Goal: Navigation & Orientation: Find specific page/section

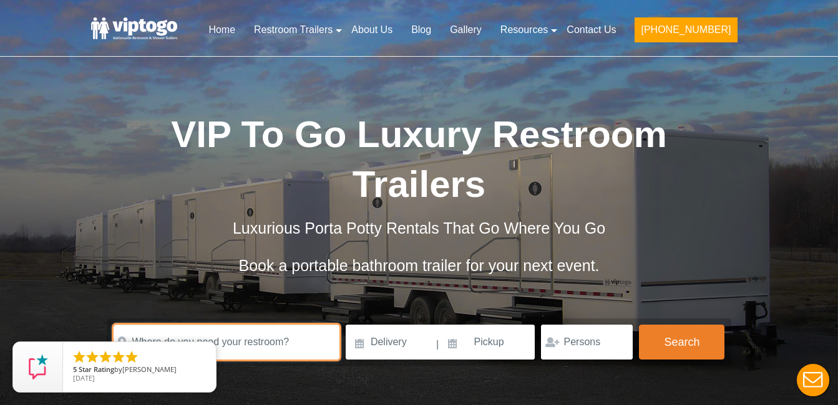
click at [273, 325] on input "text" at bounding box center [227, 342] width 226 height 35
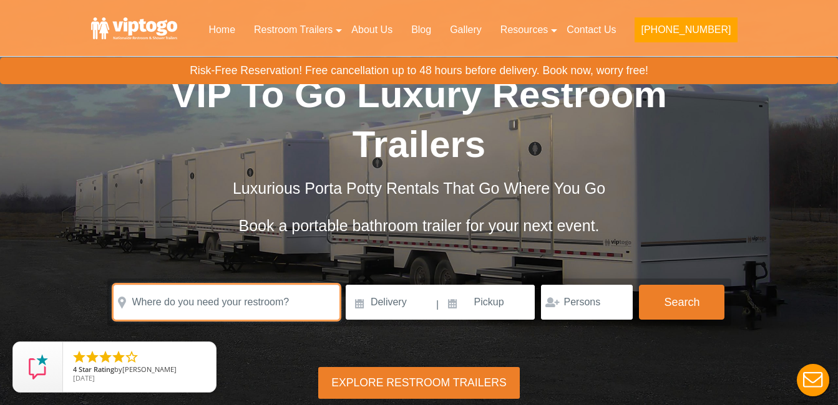
scroll to position [62, 0]
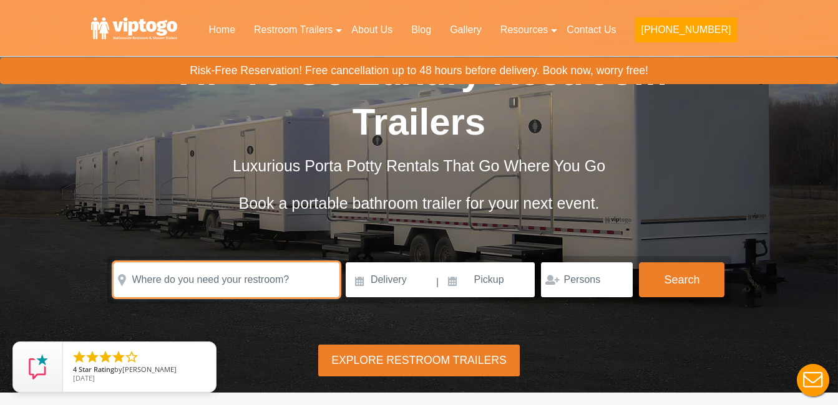
click at [263, 263] on input "text" at bounding box center [227, 280] width 226 height 35
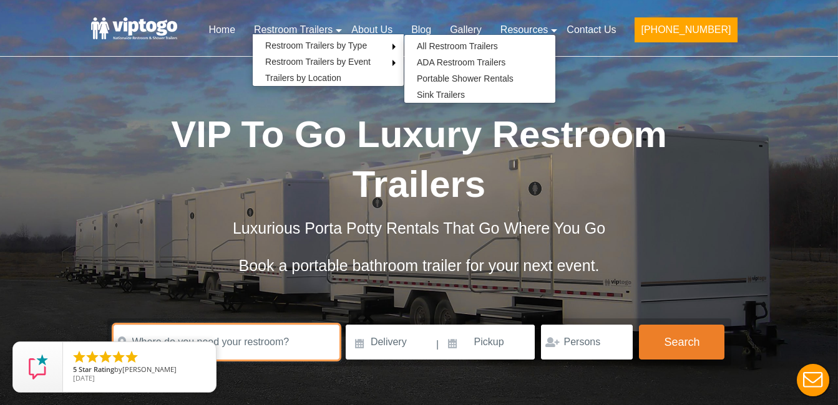
click at [213, 325] on input "text" at bounding box center [227, 342] width 226 height 35
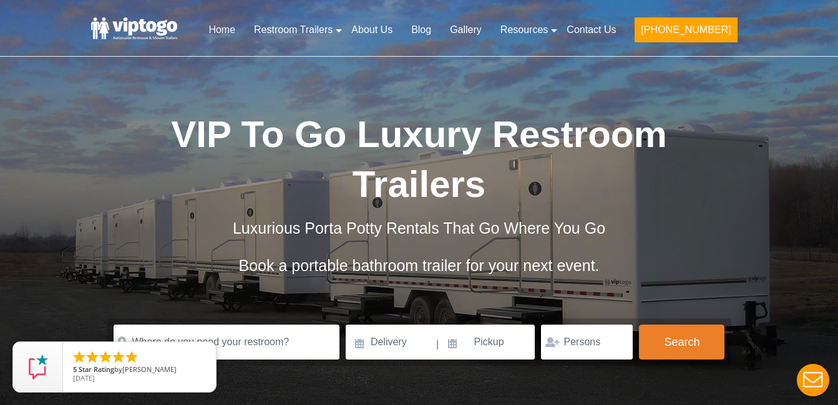
click at [560, 325] on div at bounding box center [587, 342] width 92 height 35
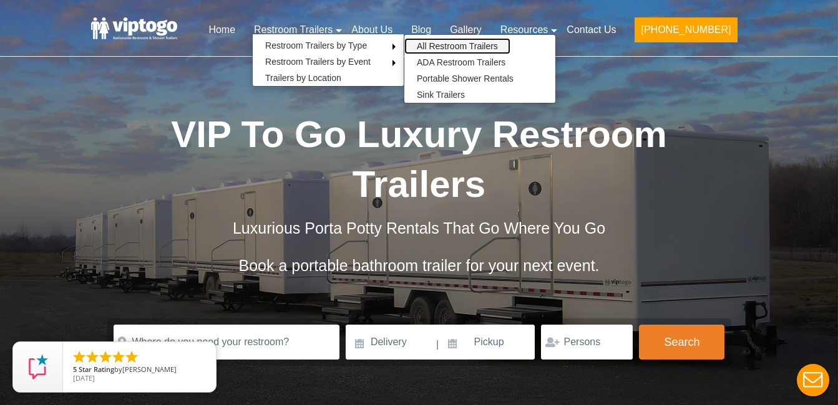
click at [477, 46] on link "All Restroom Trailers" at bounding box center [457, 46] width 106 height 16
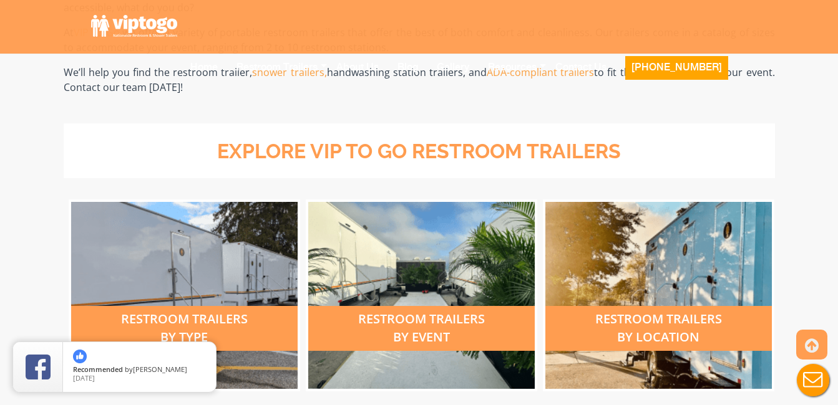
scroll to position [437, 0]
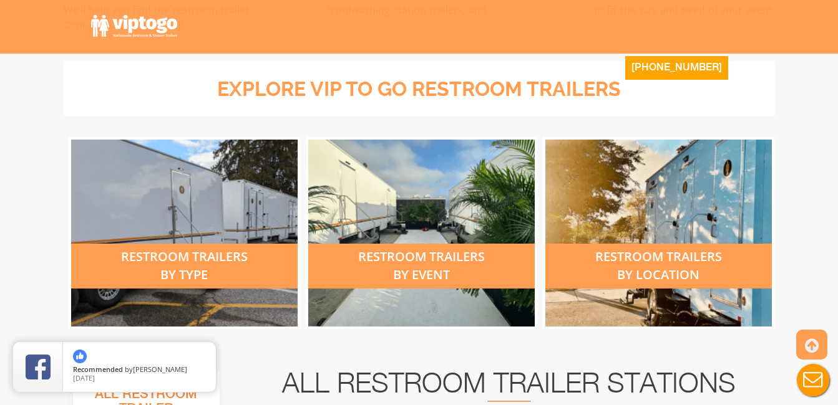
click at [233, 259] on div "restroom trailers by type" at bounding box center [184, 266] width 226 height 45
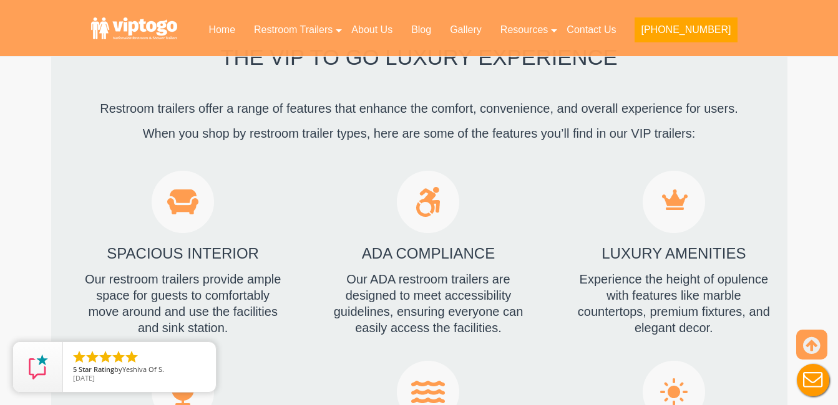
scroll to position [1684, 0]
